Goal: Transaction & Acquisition: Purchase product/service

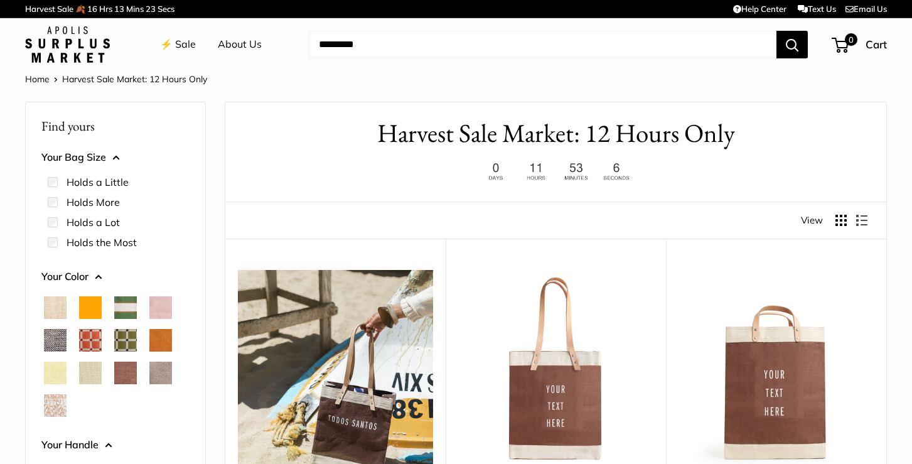
click at [36, 75] on link "Home" at bounding box center [37, 78] width 24 height 11
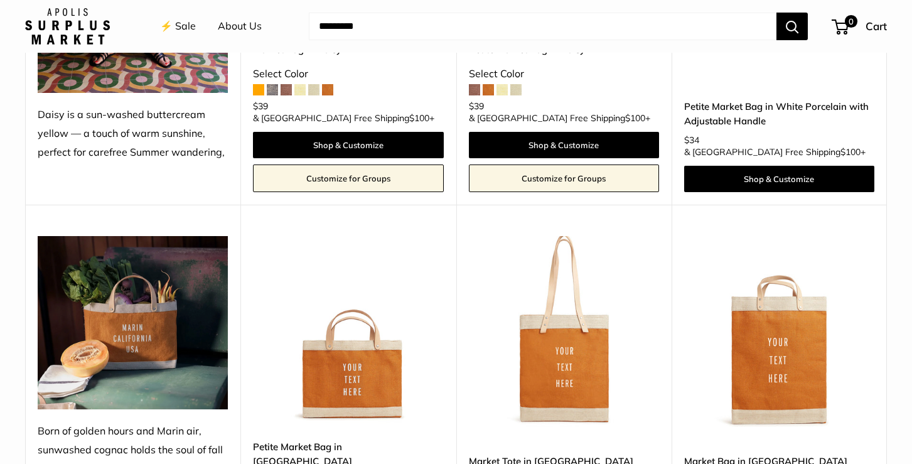
scroll to position [1548, 0]
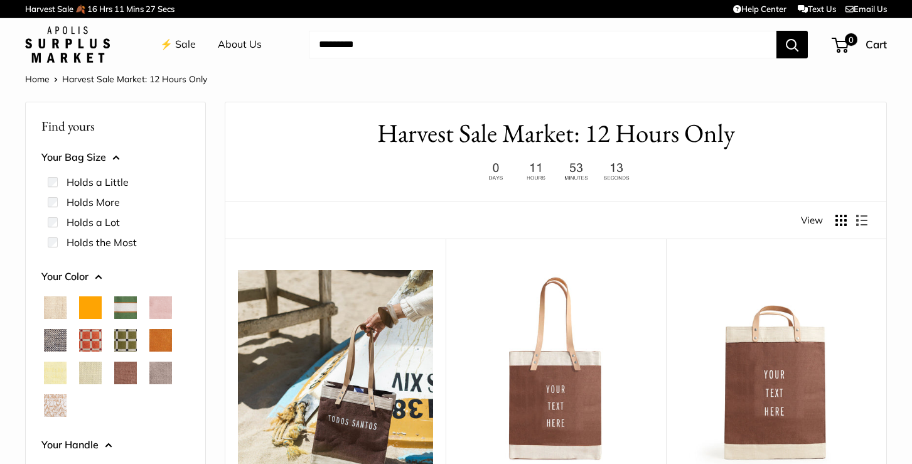
click at [70, 28] on img at bounding box center [67, 44] width 85 height 36
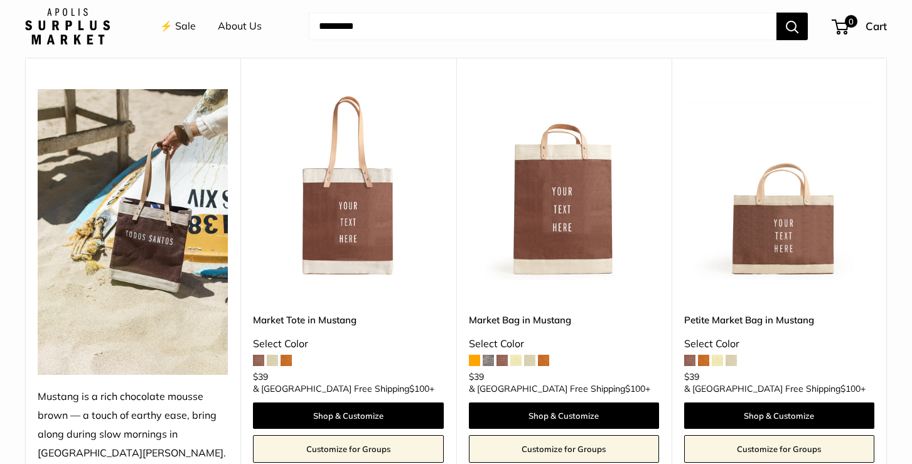
scroll to position [206, 0]
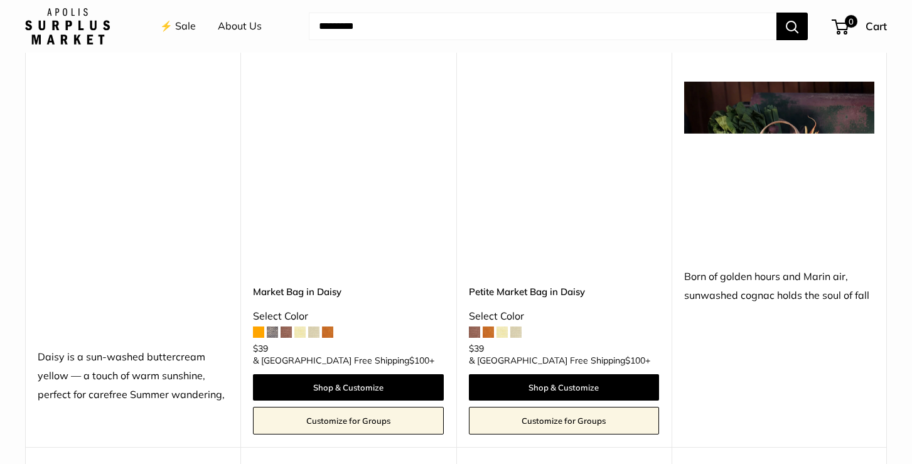
scroll to position [1340, 0]
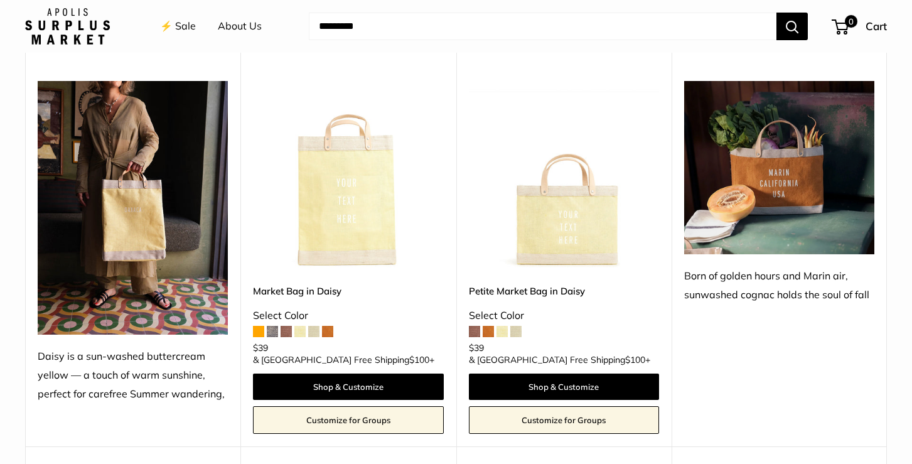
click at [484, 326] on span at bounding box center [488, 331] width 11 height 11
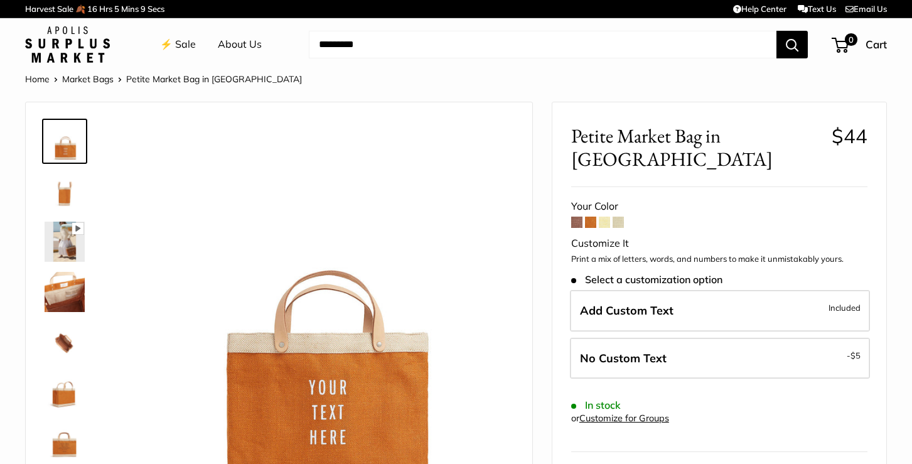
click at [605, 217] on span at bounding box center [604, 222] width 11 height 11
